Goal: Ask a question

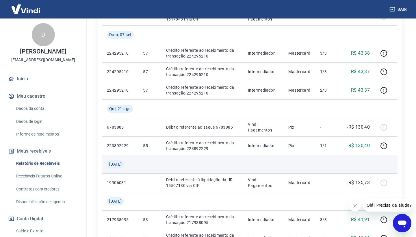
scroll to position [251, 0]
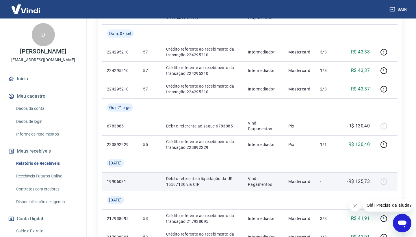
click at [386, 182] on div at bounding box center [386, 181] width 14 height 9
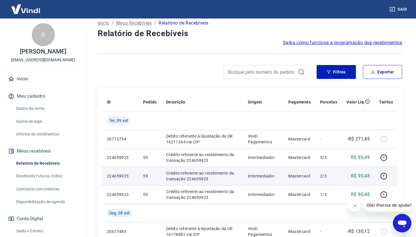
scroll to position [41, 0]
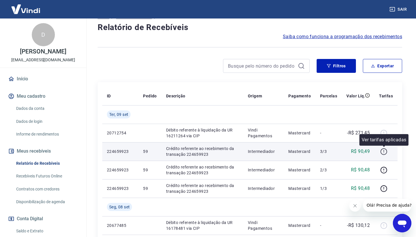
click at [383, 152] on icon "button" at bounding box center [383, 151] width 7 height 7
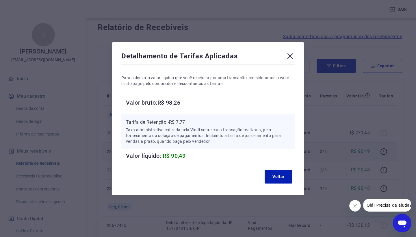
click at [289, 55] on icon at bounding box center [289, 55] width 5 height 5
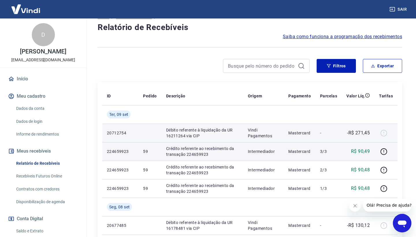
click at [180, 135] on p "Débito referente à liquidação da UR 16211264 via CIP" at bounding box center [202, 133] width 72 height 12
click at [181, 135] on p "Débito referente à liquidação da UR 16211264 via CIP" at bounding box center [202, 133] width 72 height 12
click at [271, 133] on p "Vindi Pagamentos" at bounding box center [263, 133] width 31 height 12
click at [375, 137] on td at bounding box center [385, 133] width 23 height 18
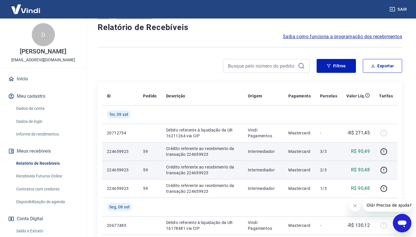
scroll to position [50, 0]
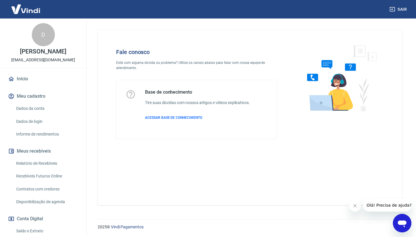
click at [404, 223] on icon "Abrir janela de mensagens" at bounding box center [402, 223] width 9 height 7
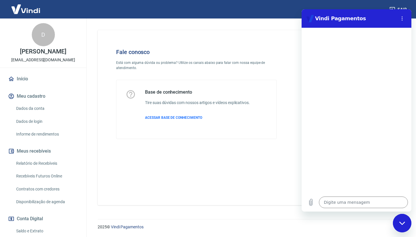
drag, startPoint x: 325, startPoint y: 201, endPoint x: 313, endPoint y: 191, distance: 15.4
click at [322, 199] on textarea at bounding box center [363, 202] width 89 height 12
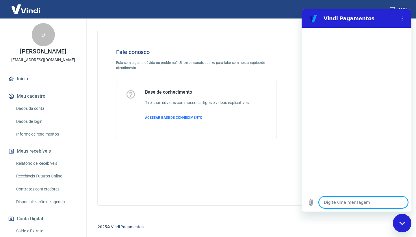
type textarea "b"
type textarea "x"
type textarea "bo"
type textarea "x"
type textarea "bom"
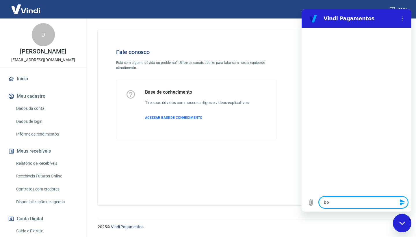
type textarea "x"
type textarea "bom"
type textarea "x"
type textarea "bom d"
type textarea "x"
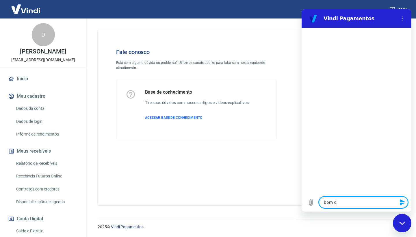
type textarea "bom di"
type textarea "x"
type textarea "bom dia"
type textarea "x"
type textarea "bom dia"
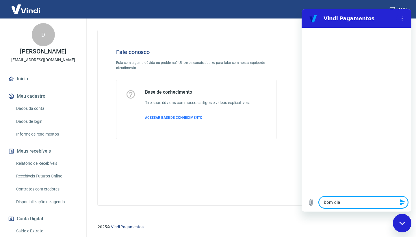
type textarea "x"
type textarea "bom dia p"
type textarea "x"
type textarea "bom dia pr"
type textarea "x"
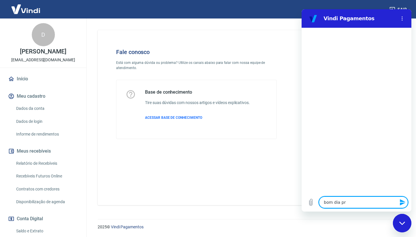
type textarea "bom dia pre"
type textarea "x"
type textarea "bom dia prec"
type textarea "x"
type textarea "bom dia preci"
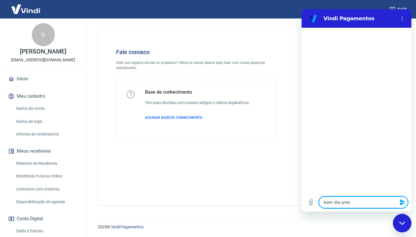
type textarea "x"
type textarea "bom dia precis"
type textarea "x"
type textarea "bom dia preciso"
type textarea "x"
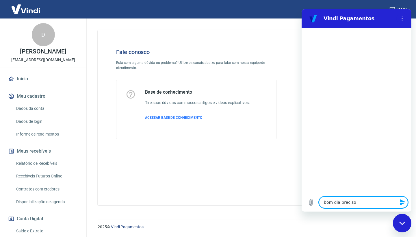
type textarea "bom dia preciso"
type textarea "x"
type textarea "bom dia preciso d"
type textarea "x"
type textarea "bom dia preciso de"
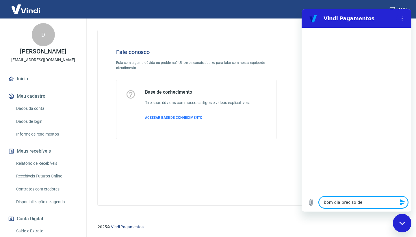
type textarea "x"
type textarea "bom dia preciso de"
type textarea "x"
type textarea "bom dia preciso de a"
type textarea "x"
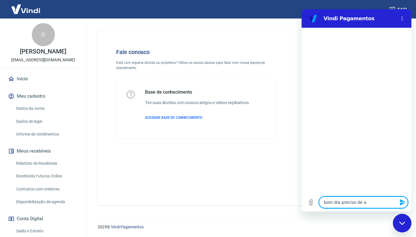
type textarea "bom dia preciso de aj"
type textarea "x"
type textarea "bom dia preciso de aju"
type textarea "x"
type textarea "bom dia preciso de ajud"
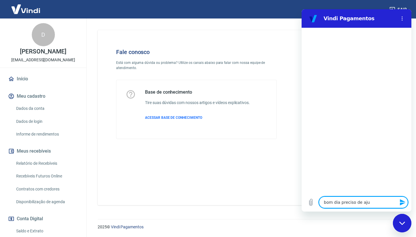
type textarea "x"
type textarea "bom dia preciso de ajuda"
type textarea "x"
type textarea "bom dia preciso de ajuda"
type textarea "x"
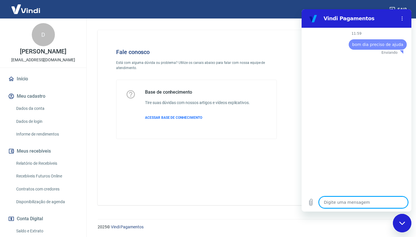
type textarea "x"
type textarea "c"
type textarea "x"
type textarea "co"
type textarea "x"
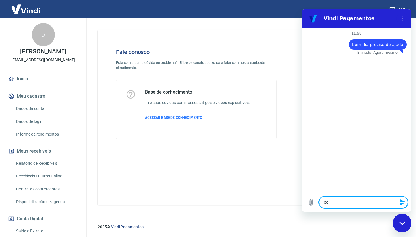
type textarea "com"
type textarea "x"
type textarea "com"
type textarea "x"
type textarea "com m"
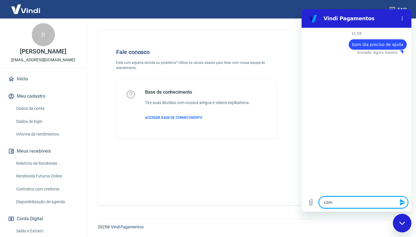
type textarea "x"
type textarea "com me"
type textarea "x"
type textarea "com meu"
type textarea "x"
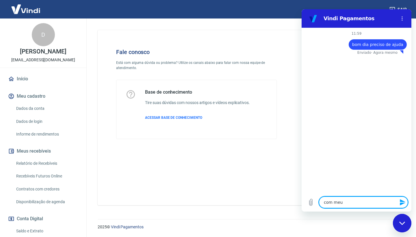
type textarea "com meus"
type textarea "x"
type textarea "com meus"
type textarea "x"
type textarea "com meus v"
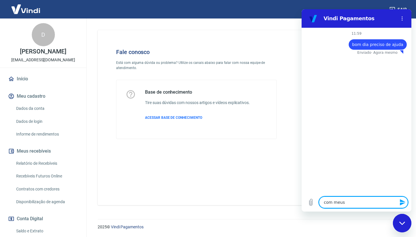
type textarea "x"
type textarea "com meus va"
type textarea "x"
type textarea "com meus val"
type textarea "x"
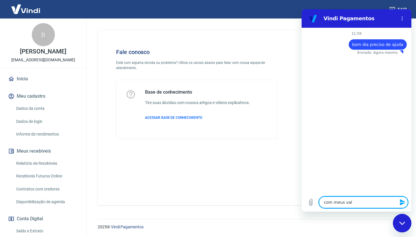
type textarea "com meus valo"
type textarea "x"
type textarea "com meus valor"
type textarea "x"
type textarea "com meus valore"
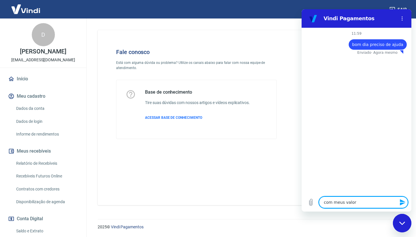
type textarea "x"
type textarea "com meus valores"
type textarea "x"
type textarea "com meus valoresw"
type textarea "x"
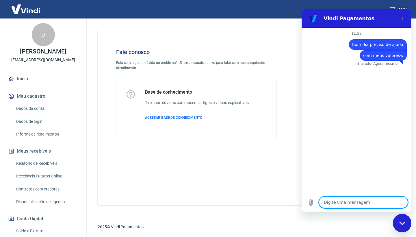
type textarea "x"
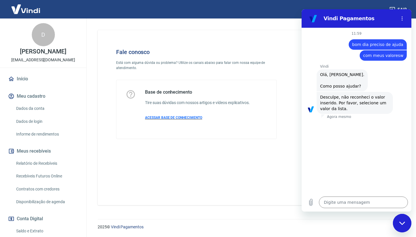
click at [169, 117] on span "ACESSAR BASE DE CONHECIMENTO" at bounding box center [173, 117] width 57 height 4
